Goal: Obtain resource: Download file/media

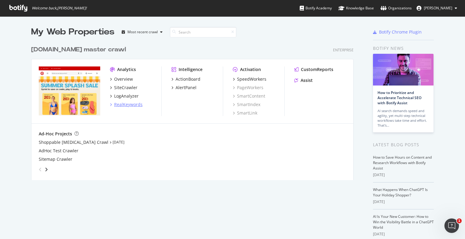
click at [125, 105] on div "RealKeywords" at bounding box center [128, 105] width 28 height 6
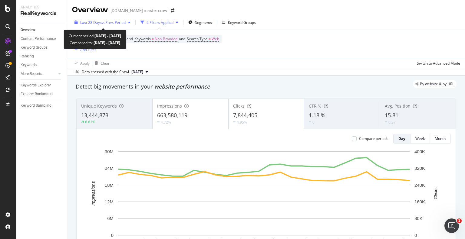
click at [103, 23] on span "vs Prev. Period" at bounding box center [114, 22] width 24 height 5
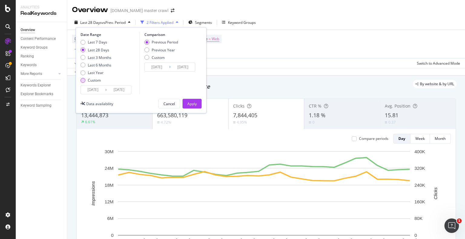
click at [95, 81] on div "Custom" at bounding box center [94, 80] width 13 height 5
click at [100, 90] on input "[DATE]" at bounding box center [93, 90] width 24 height 8
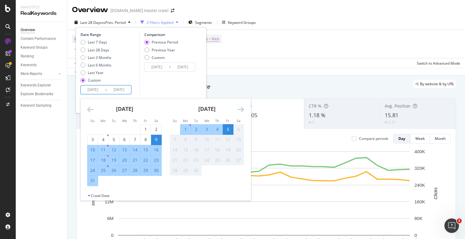
click at [92, 109] on icon "Move backward to switch to the previous month." at bounding box center [90, 109] width 6 height 7
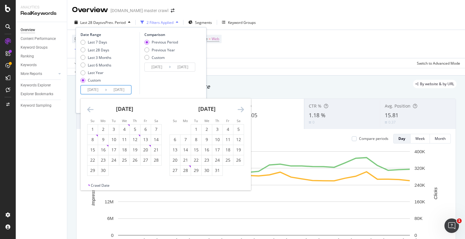
click at [92, 109] on icon "Move backward to switch to the previous month." at bounding box center [90, 109] width 6 height 7
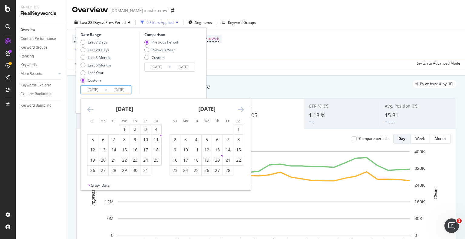
click at [92, 109] on icon "Move backward to switch to the previous month." at bounding box center [90, 109] width 6 height 7
click at [93, 138] on div "6" at bounding box center [92, 140] width 10 height 6
type input "[DATE]"
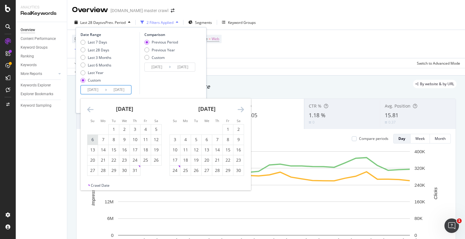
type input "[DATE]"
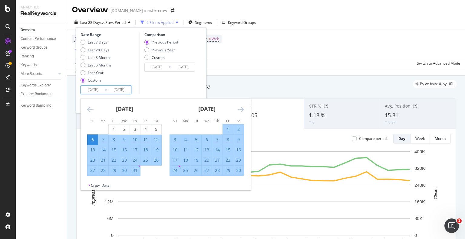
click at [237, 108] on icon "Move forward to switch to the next month." at bounding box center [240, 109] width 6 height 7
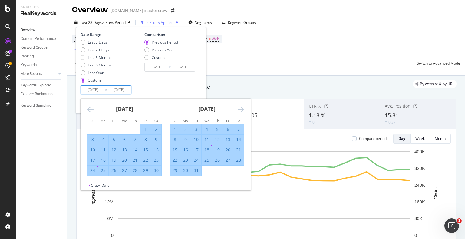
click at [237, 108] on icon "Move forward to switch to the next month." at bounding box center [240, 109] width 6 height 7
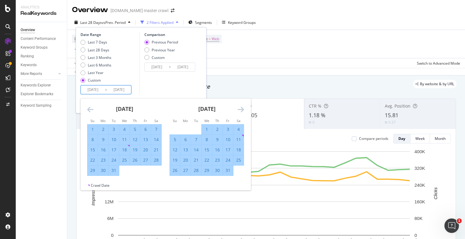
click at [238, 127] on div "4" at bounding box center [238, 129] width 10 height 6
type input "[DATE]"
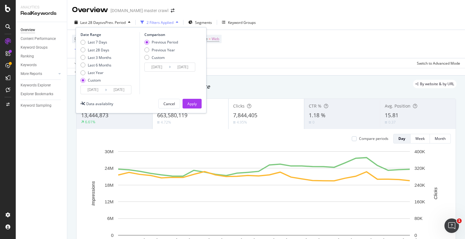
click at [157, 60] on div "Previous Period Previous Year Custom" at bounding box center [161, 51] width 34 height 23
click at [157, 57] on div "Custom" at bounding box center [158, 57] width 13 height 5
click at [160, 66] on input "[DATE]" at bounding box center [157, 67] width 24 height 8
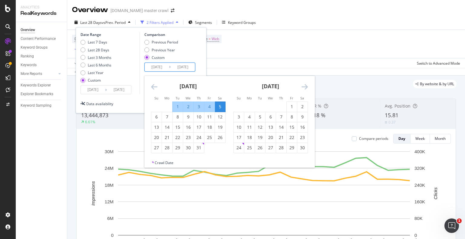
click at [150, 87] on div "[DATE] 1 2 3 4 5 6 7 8 9 10 11 12 13 14 15 16 17 18 19 20 21 22 23 24 25 26 27 …" at bounding box center [188, 114] width 82 height 77
click at [179, 86] on strong "[DATE]" at bounding box center [187, 86] width 17 height 7
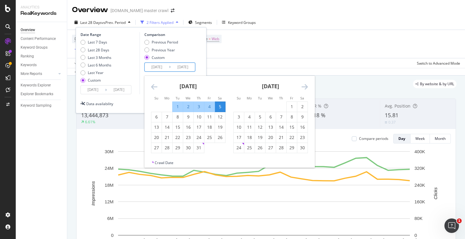
click at [185, 84] on strong "[DATE]" at bounding box center [187, 86] width 17 height 7
click at [156, 87] on div "[DATE] 1 2 3 4 5 6 7 8 9 10 11 12 13 14 15 16 17 18 19 20 21 22 23 24 25 26 27 …" at bounding box center [229, 118] width 170 height 84
click at [156, 87] on icon "Move backward to switch to the previous month." at bounding box center [154, 86] width 6 height 7
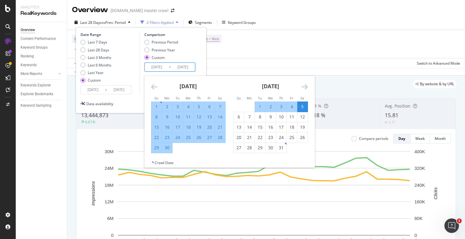
click at [156, 87] on icon "Move backward to switch to the previous month." at bounding box center [154, 86] width 6 height 7
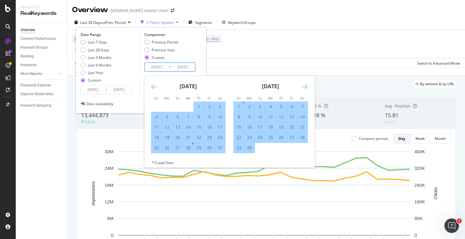
click at [156, 87] on icon "Move backward to switch to the previous month." at bounding box center [154, 86] width 6 height 7
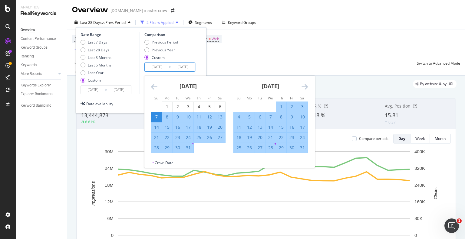
click at [156, 87] on icon "Move backward to switch to the previous month." at bounding box center [154, 86] width 6 height 7
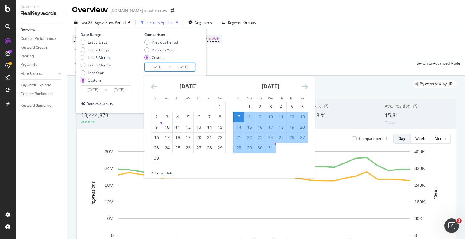
click at [156, 87] on icon "Move backward to switch to the previous month." at bounding box center [154, 86] width 6 height 7
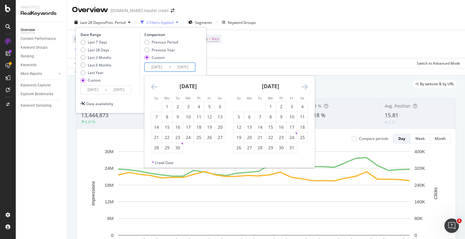
click at [156, 87] on icon "Move backward to switch to the previous month." at bounding box center [154, 86] width 6 height 7
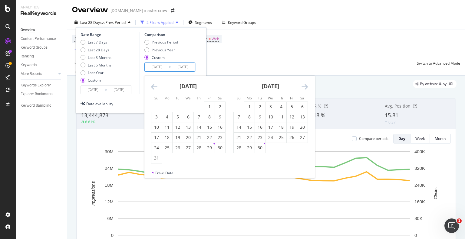
click at [156, 87] on icon "Move backward to switch to the previous month." at bounding box center [154, 86] width 6 height 7
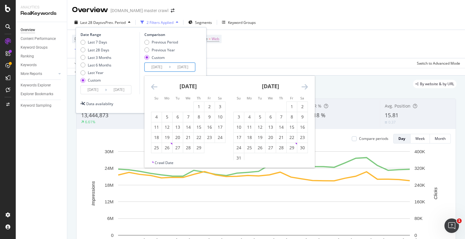
click at [156, 87] on icon "Move backward to switch to the previous month." at bounding box center [154, 86] width 6 height 7
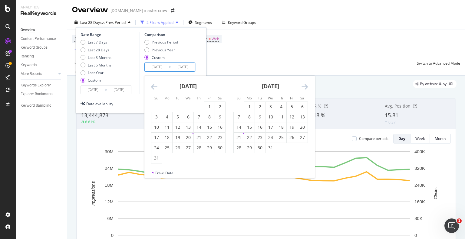
click at [156, 87] on icon "Move backward to switch to the previous month." at bounding box center [154, 86] width 6 height 7
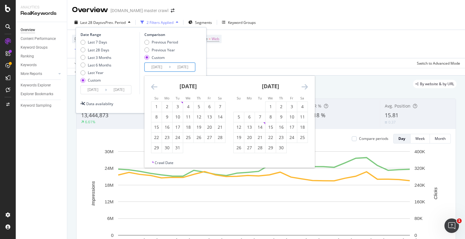
click at [156, 87] on icon "Move backward to switch to the previous month." at bounding box center [154, 86] width 6 height 7
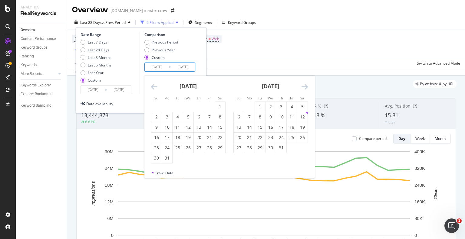
click at [303, 84] on icon "Move forward to switch to the next month." at bounding box center [304, 86] width 6 height 7
click at [304, 85] on icon "Move forward to switch to the next month." at bounding box center [304, 86] width 6 height 7
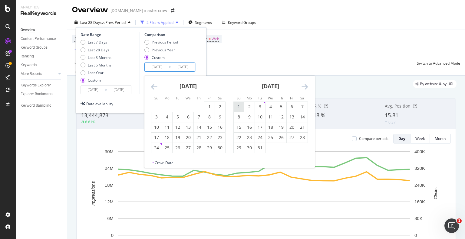
click at [239, 106] on div "1" at bounding box center [238, 107] width 10 height 6
type input "[DATE]"
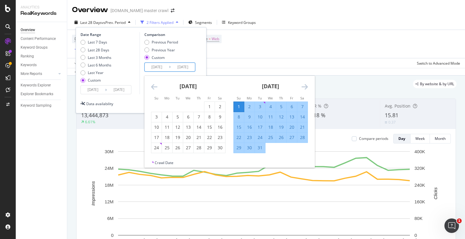
click at [306, 86] on icon "Move forward to switch to the next month." at bounding box center [304, 86] width 6 height 7
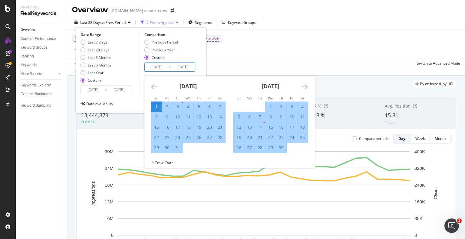
click at [306, 86] on icon "Move forward to switch to the next month." at bounding box center [304, 86] width 6 height 7
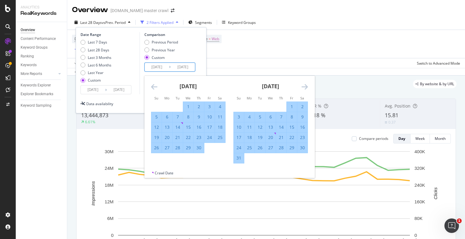
click at [305, 87] on icon "Move forward to switch to the next month." at bounding box center [304, 86] width 6 height 7
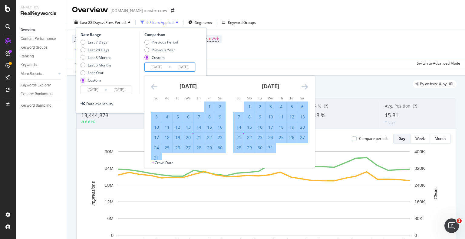
click at [302, 107] on div "6" at bounding box center [302, 107] width 10 height 6
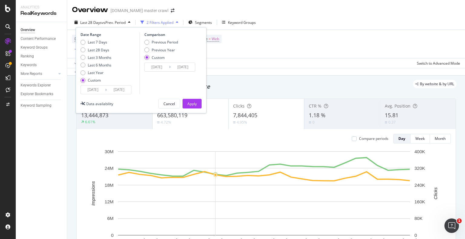
click at [188, 67] on input "[DATE]" at bounding box center [183, 67] width 24 height 8
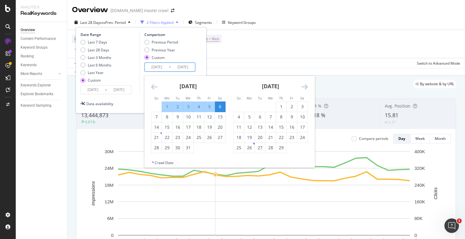
click at [191, 68] on input "[DATE]" at bounding box center [183, 67] width 24 height 8
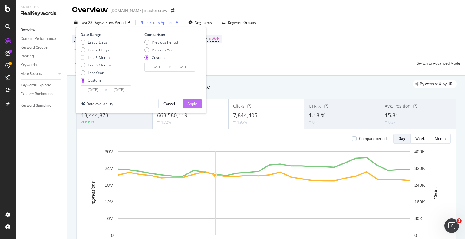
type input "[DATE]"
click at [196, 103] on div "Apply" at bounding box center [191, 103] width 9 height 5
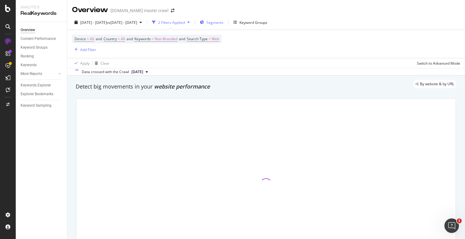
click at [223, 22] on div "Segments" at bounding box center [212, 22] width 24 height 9
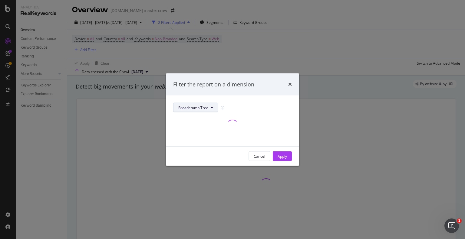
click at [206, 107] on span "Breadcrumb Tree" at bounding box center [193, 107] width 30 height 5
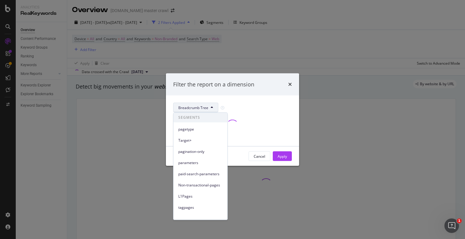
click at [206, 107] on span "Breadcrumb Tree" at bounding box center [193, 107] width 30 height 5
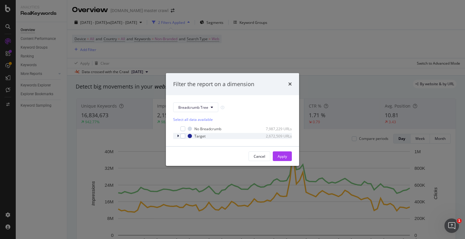
click at [177, 138] on div "modal" at bounding box center [179, 136] width 4 height 6
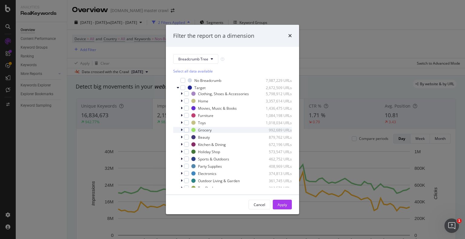
click at [178, 132] on div "Grocery 992,689 URLs" at bounding box center [232, 130] width 119 height 6
click at [180, 131] on icon "modal" at bounding box center [181, 130] width 2 height 4
click at [184, 95] on div "modal" at bounding box center [182, 94] width 4 height 6
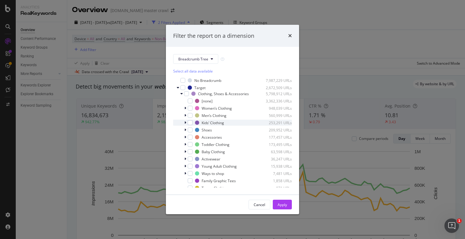
click at [183, 123] on div "Kids’ Clothing 253,291 URLs" at bounding box center [232, 123] width 119 height 6
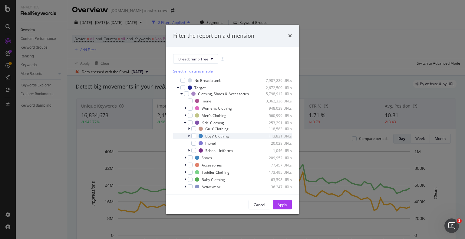
click at [189, 136] on icon "modal" at bounding box center [189, 136] width 2 height 4
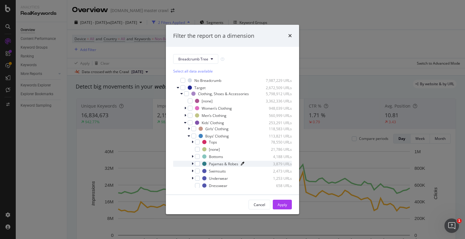
scroll to position [30, 0]
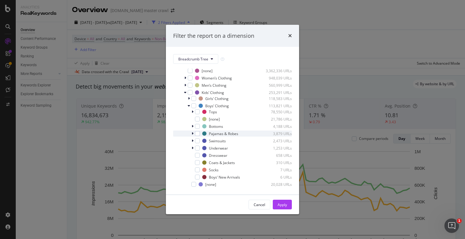
click at [192, 134] on icon "modal" at bounding box center [192, 134] width 2 height 4
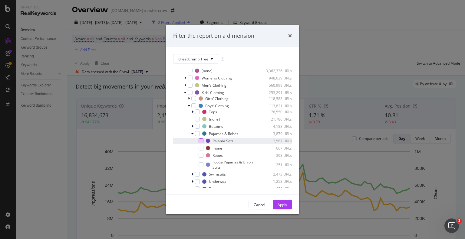
click at [202, 140] on div "modal" at bounding box center [200, 141] width 5 height 5
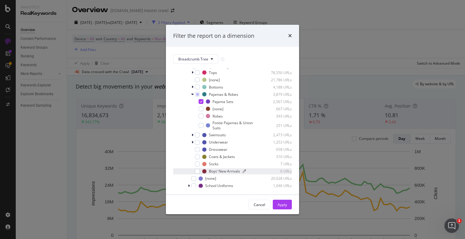
scroll to position [60, 0]
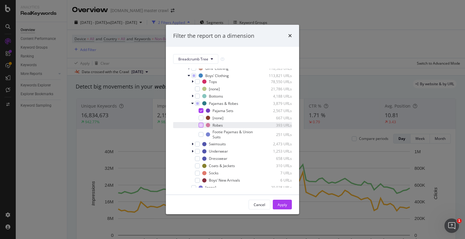
click at [202, 125] on div "modal" at bounding box center [200, 125] width 5 height 5
click at [200, 125] on icon "modal" at bounding box center [201, 125] width 3 height 3
click at [202, 111] on icon "modal" at bounding box center [201, 110] width 3 height 3
click at [195, 104] on div "modal" at bounding box center [197, 103] width 5 height 5
click at [282, 204] on div "Apply" at bounding box center [281, 204] width 9 height 5
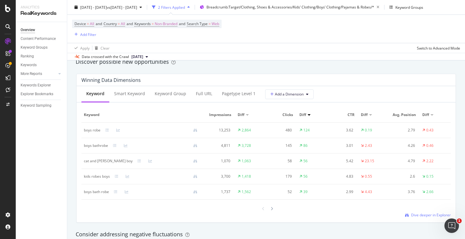
scroll to position [544, 0]
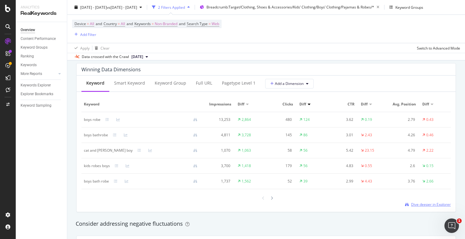
click at [411, 204] on span "Dive deeper in Explorer" at bounding box center [431, 204] width 40 height 5
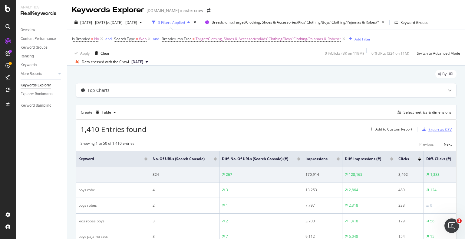
click at [436, 130] on div "Export as CSV" at bounding box center [439, 129] width 23 height 5
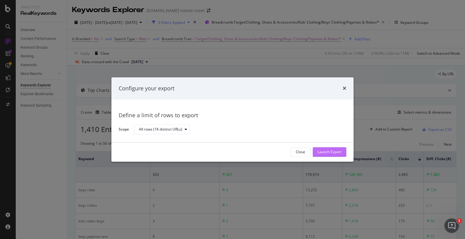
click at [329, 152] on div "Launch Export" at bounding box center [329, 152] width 24 height 5
